Goal: Task Accomplishment & Management: Manage account settings

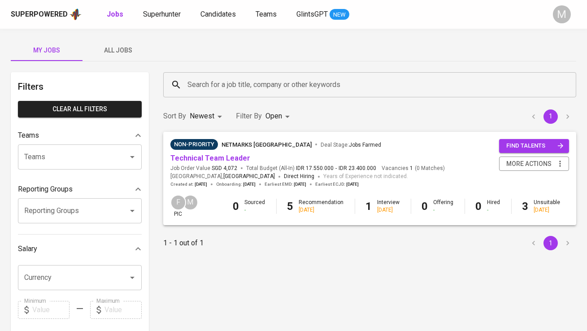
click at [129, 49] on span "All Jobs" at bounding box center [118, 50] width 61 height 11
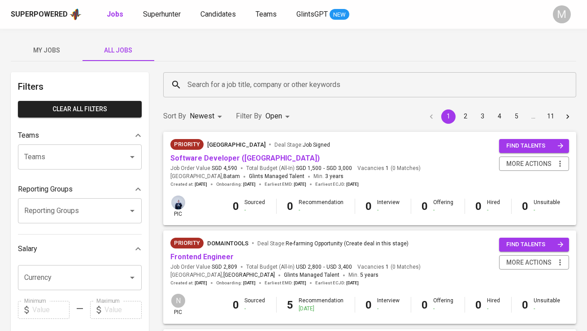
click at [222, 93] on div "Search for a job title, company or other keywords" at bounding box center [369, 84] width 413 height 25
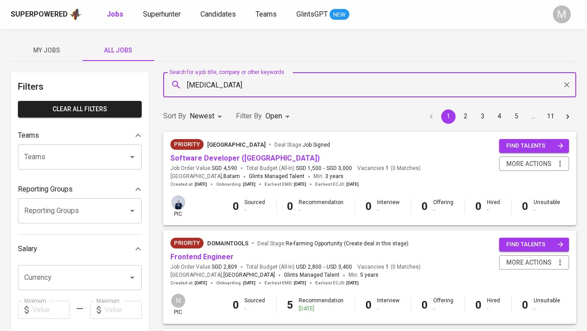
type input "[MEDICAL_DATA]"
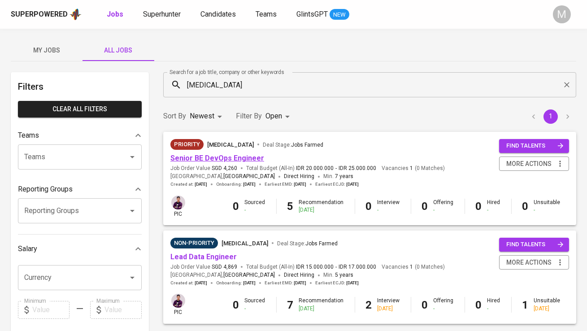
click at [231, 156] on link "Senior BE DevOps Engineer" at bounding box center [217, 158] width 94 height 9
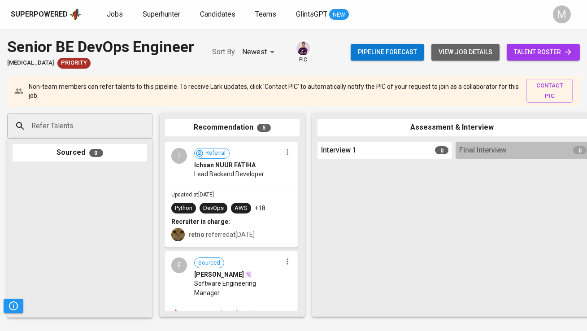
click at [441, 55] on span "view job details" at bounding box center [465, 52] width 54 height 11
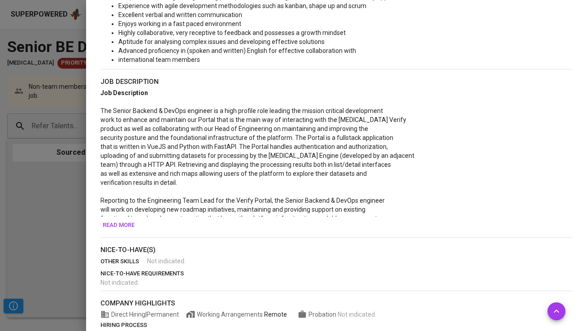
scroll to position [357, 0]
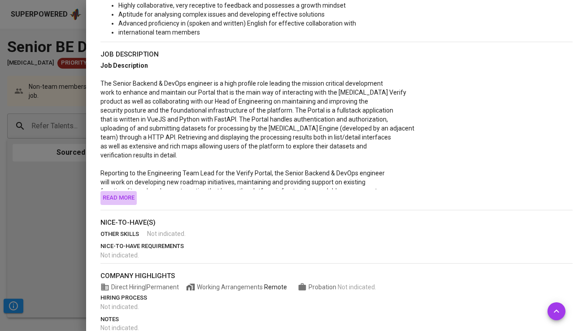
click at [121, 195] on span "Read more" at bounding box center [119, 198] width 32 height 10
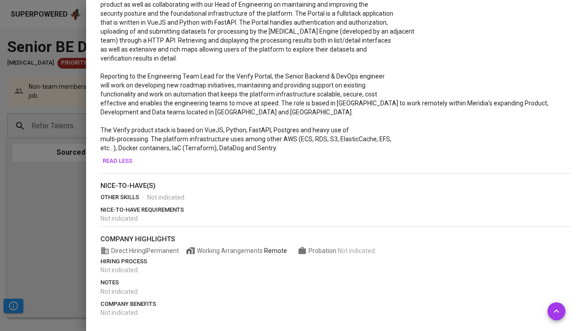
click at [115, 160] on span "Read less" at bounding box center [118, 161] width 30 height 10
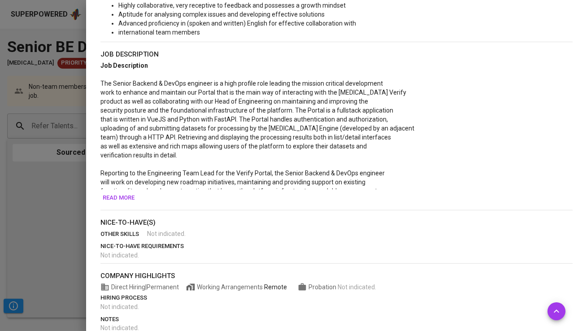
click at [119, 194] on span "Read more" at bounding box center [119, 198] width 32 height 10
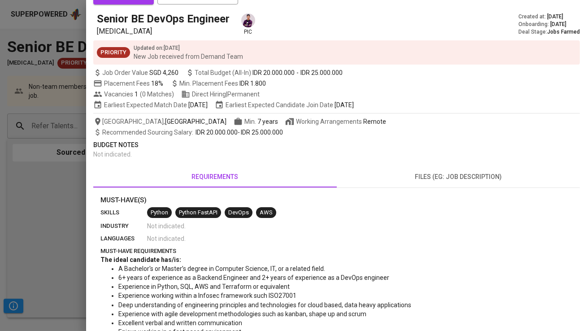
scroll to position [0, 0]
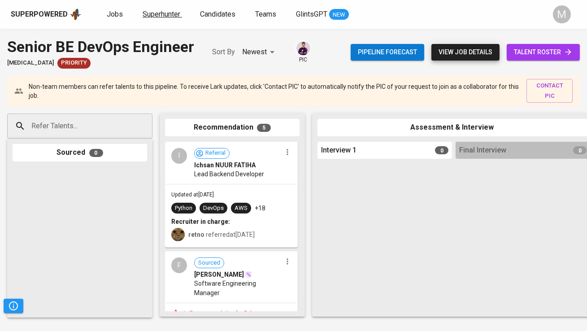
click at [160, 10] on span "Superhunter" at bounding box center [161, 14] width 38 height 9
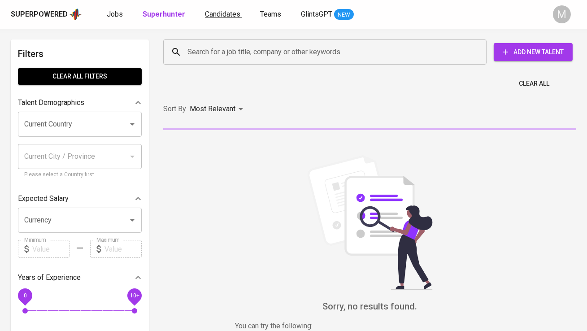
click at [216, 11] on span "Candidates" at bounding box center [222, 14] width 35 height 9
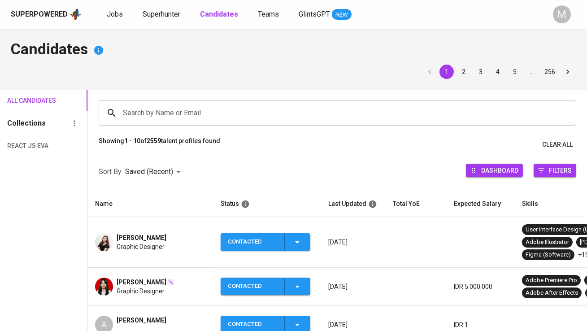
click at [172, 104] on input "Search by Name or Email" at bounding box center [340, 112] width 438 height 17
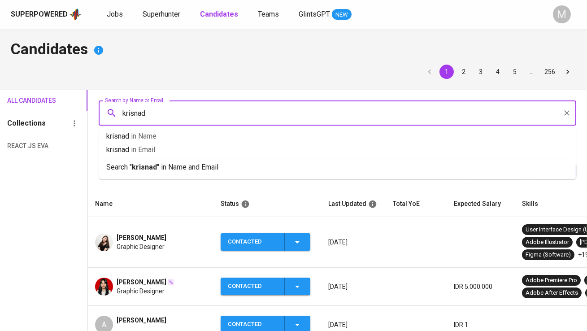
type input "[PERSON_NAME]"
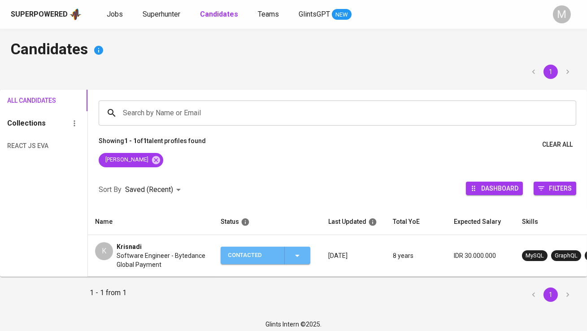
click at [240, 258] on div "Contacted" at bounding box center [252, 254] width 49 height 17
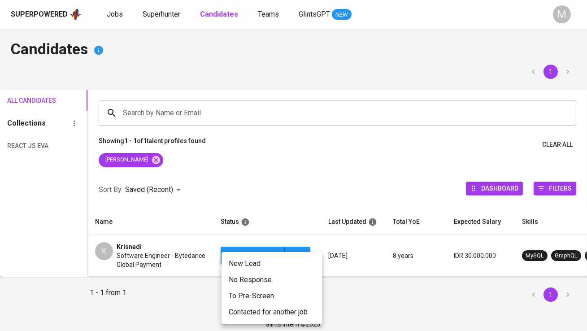
click at [246, 307] on li "Contacted for another job" at bounding box center [271, 312] width 100 height 16
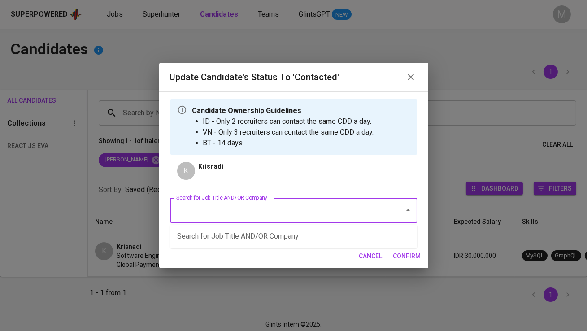
click at [243, 206] on input "Search for Job Title AND/OR Company" at bounding box center [281, 210] width 214 height 17
type input "[MEDICAL_DATA]"
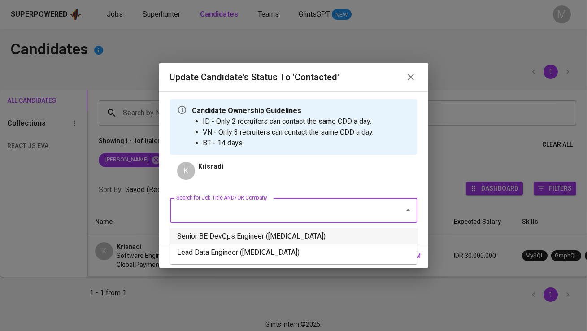
click at [267, 237] on li "Senior BE DevOps Engineer ([MEDICAL_DATA])" at bounding box center [293, 236] width 247 height 16
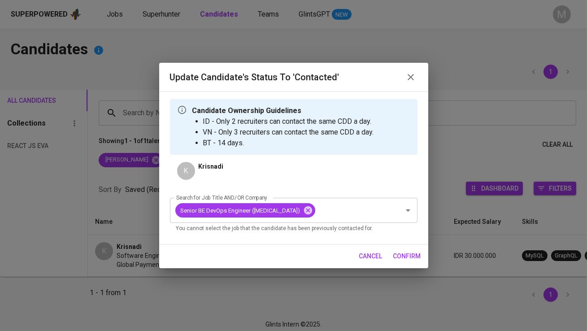
click at [415, 255] on span "confirm" at bounding box center [407, 255] width 28 height 11
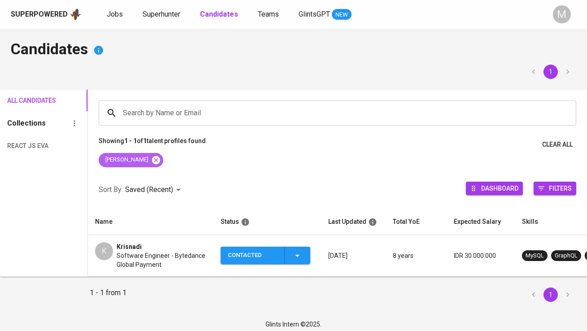
click at [151, 160] on icon at bounding box center [156, 160] width 10 height 10
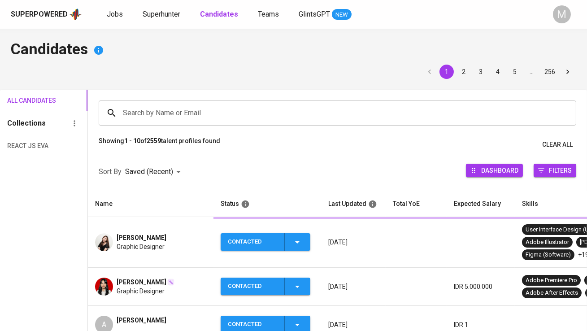
click at [142, 112] on input "Search by Name or Email" at bounding box center [340, 112] width 438 height 17
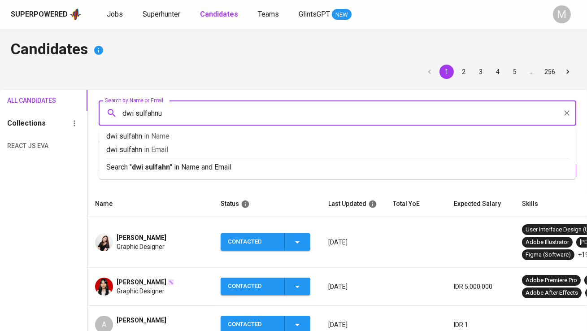
type input "dwi sulfahnur"
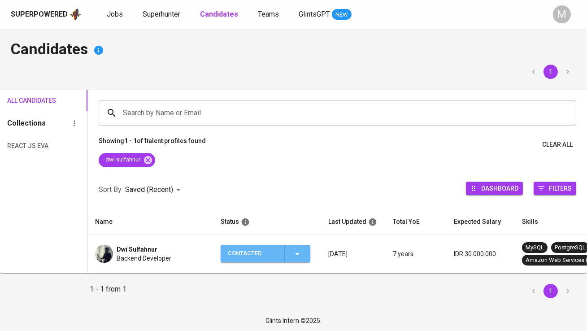
click at [241, 257] on div "Contacted" at bounding box center [252, 253] width 49 height 17
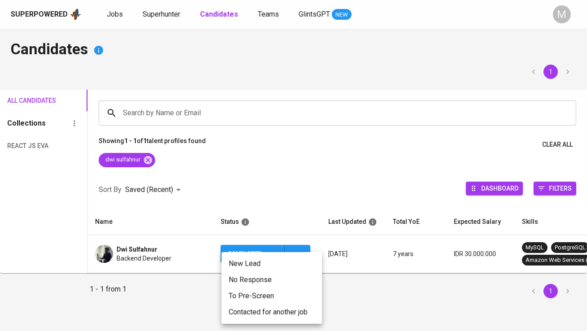
click at [250, 310] on li "Contacted for another job" at bounding box center [271, 312] width 100 height 16
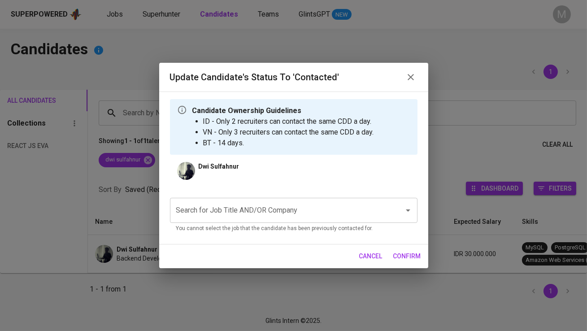
click at [224, 209] on input "Search for Job Title AND/OR Company" at bounding box center [281, 210] width 214 height 17
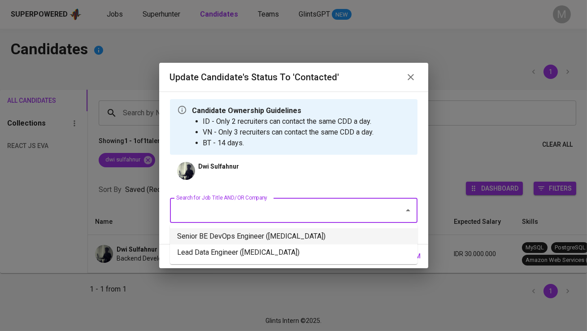
click at [229, 229] on li "Senior BE DevOps Engineer ([MEDICAL_DATA])" at bounding box center [293, 236] width 247 height 16
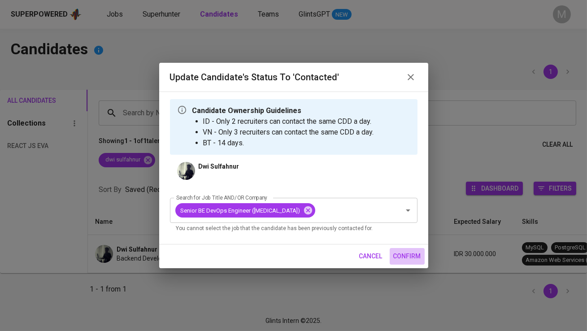
click at [402, 257] on span "confirm" at bounding box center [407, 255] width 28 height 11
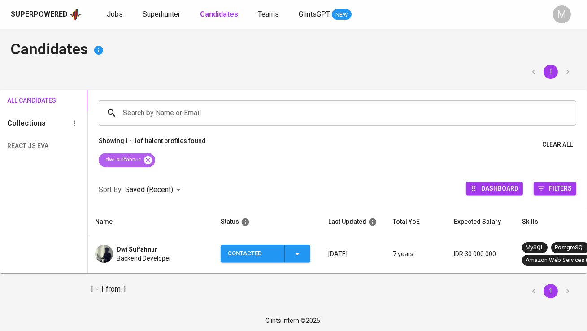
click at [147, 160] on icon at bounding box center [148, 159] width 8 height 8
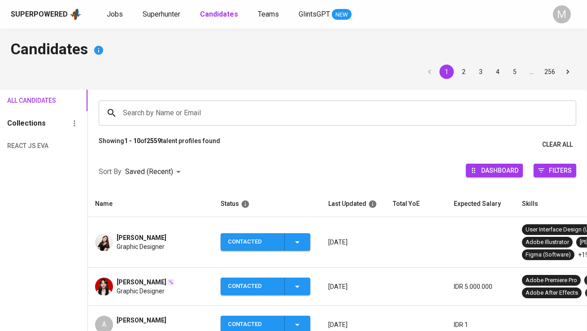
click at [133, 113] on input "Search by Name or Email" at bounding box center [340, 112] width 438 height 17
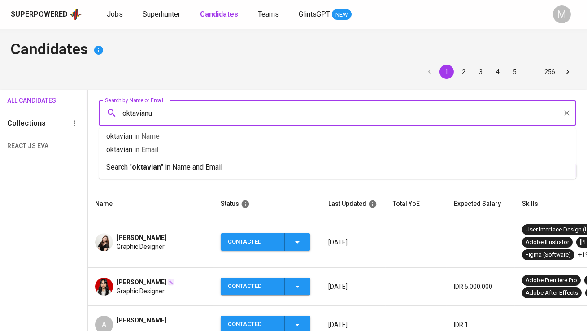
type input "oktavianus"
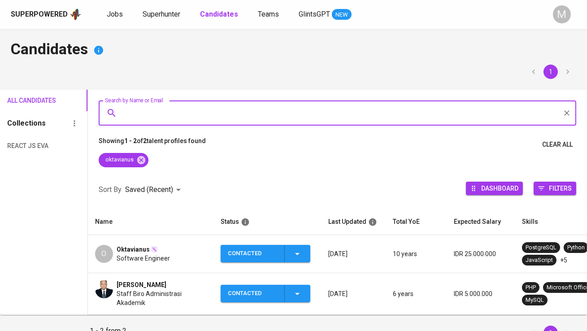
click at [246, 251] on div "Contacted" at bounding box center [252, 253] width 49 height 17
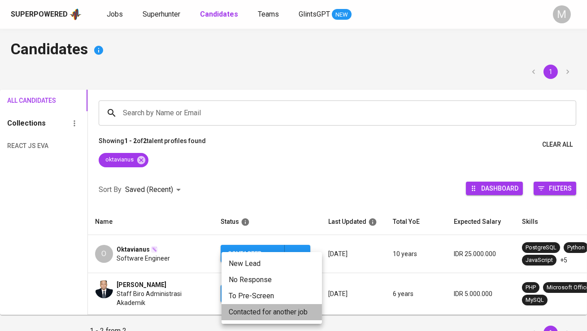
click at [247, 312] on li "Contacted for another job" at bounding box center [271, 312] width 100 height 16
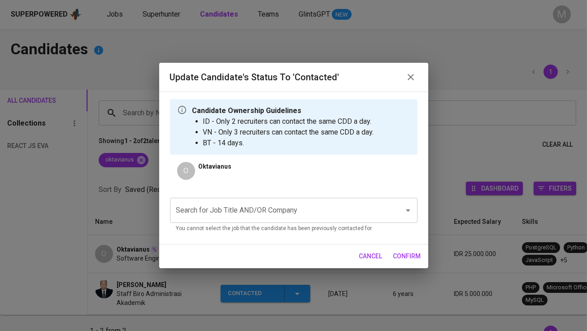
click at [230, 207] on input "Search for Job Title AND/OR Company" at bounding box center [281, 210] width 214 height 17
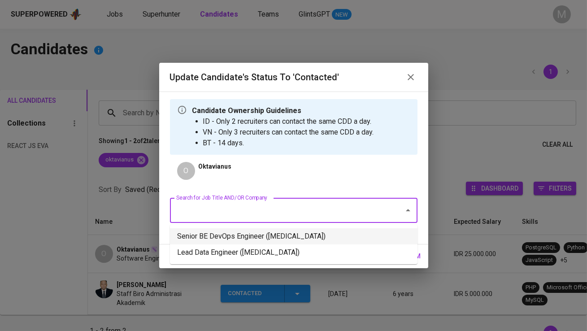
click at [233, 236] on li "Senior BE DevOps Engineer ([MEDICAL_DATA])" at bounding box center [293, 236] width 247 height 16
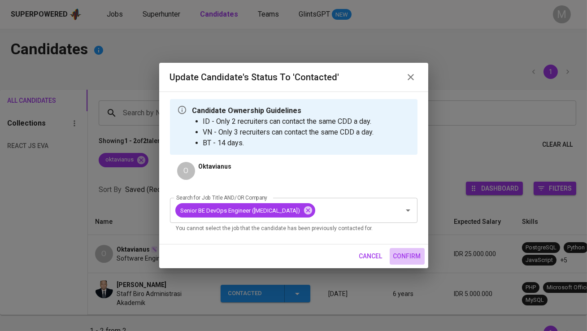
click at [416, 259] on span "confirm" at bounding box center [407, 255] width 28 height 11
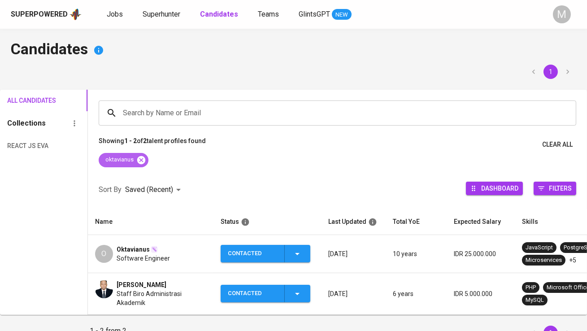
click at [139, 160] on icon at bounding box center [141, 159] width 8 height 8
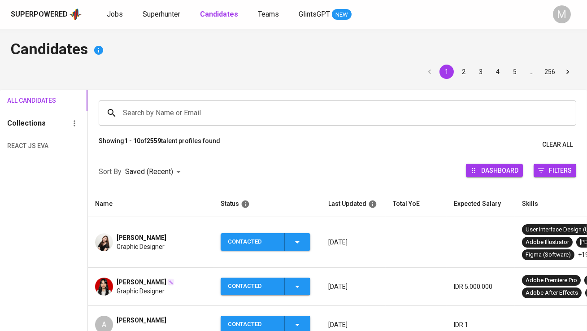
click at [147, 118] on input "Search by Name or Email" at bounding box center [340, 112] width 438 height 17
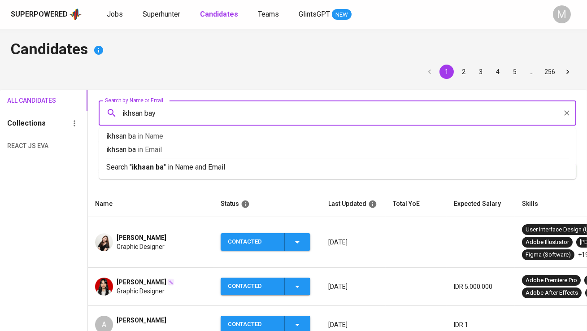
type input "ikhsan bayu"
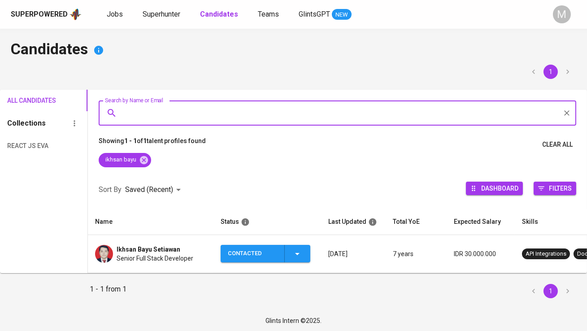
click at [267, 254] on div "Contacted" at bounding box center [252, 253] width 49 height 17
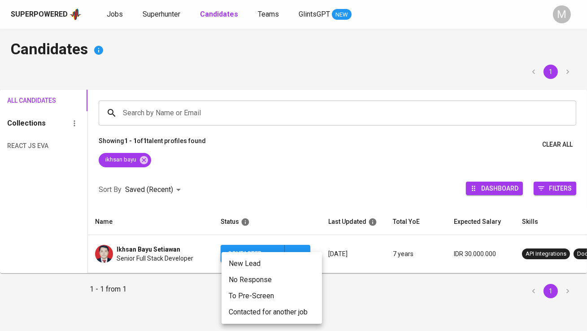
click at [272, 315] on li "Contacted for another job" at bounding box center [271, 312] width 100 height 16
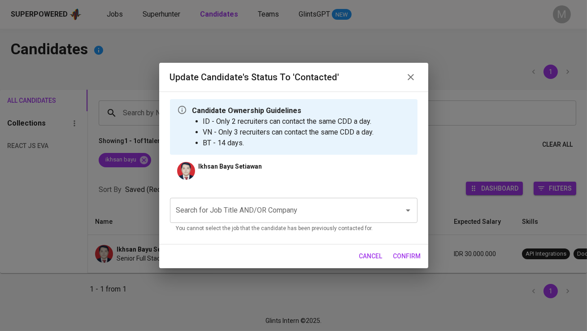
click at [259, 206] on input "Search for Job Title AND/OR Company" at bounding box center [281, 210] width 214 height 17
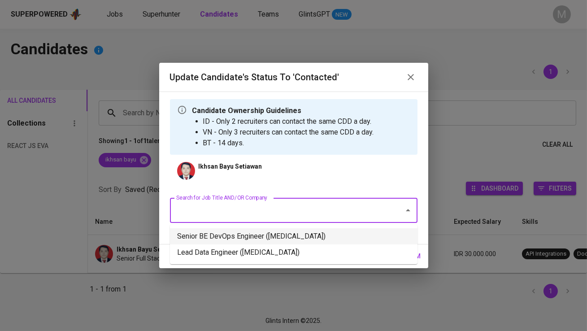
click at [260, 236] on li "Senior BE DevOps Engineer ([MEDICAL_DATA])" at bounding box center [293, 236] width 247 height 16
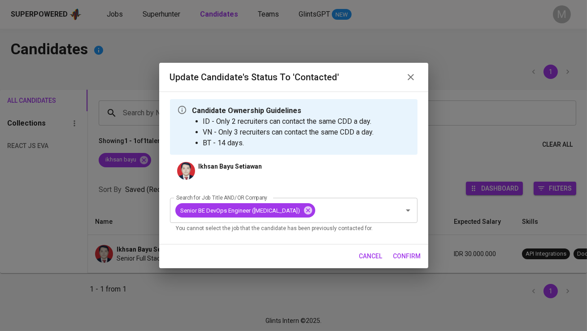
click at [411, 255] on span "confirm" at bounding box center [407, 255] width 28 height 11
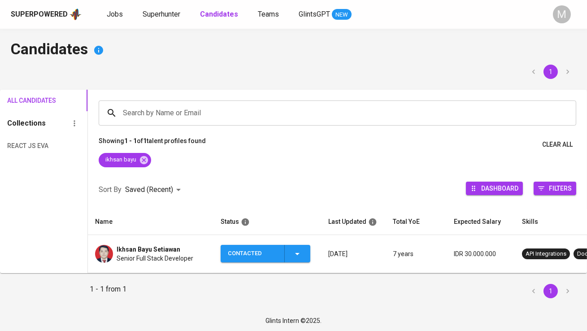
click at [177, 248] on span "Ikhsan Bayu Setiawan" at bounding box center [149, 249] width 64 height 9
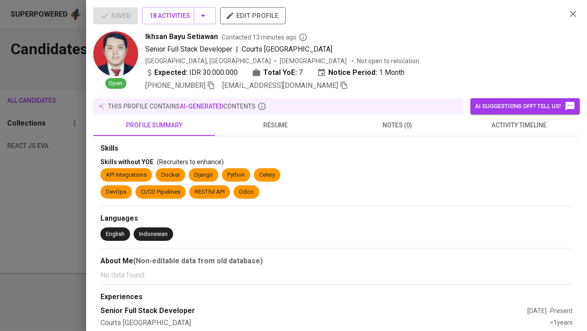
click at [498, 125] on span "activity timeline" at bounding box center [518, 125] width 111 height 11
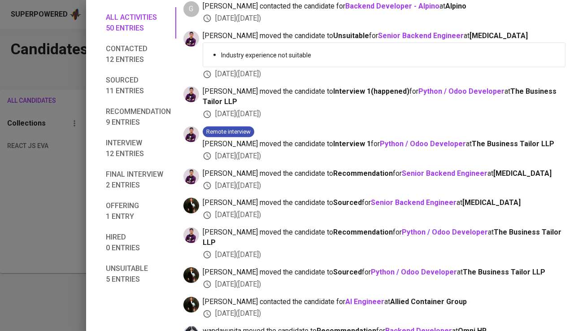
scroll to position [851, 0]
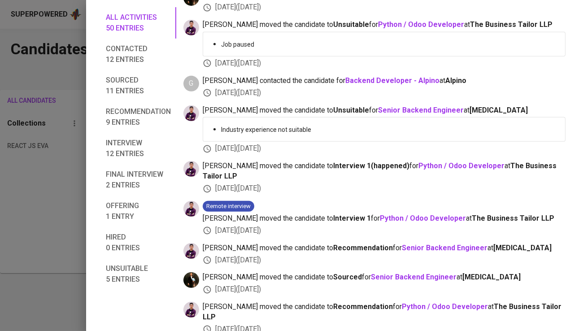
scroll to position [779, 0]
